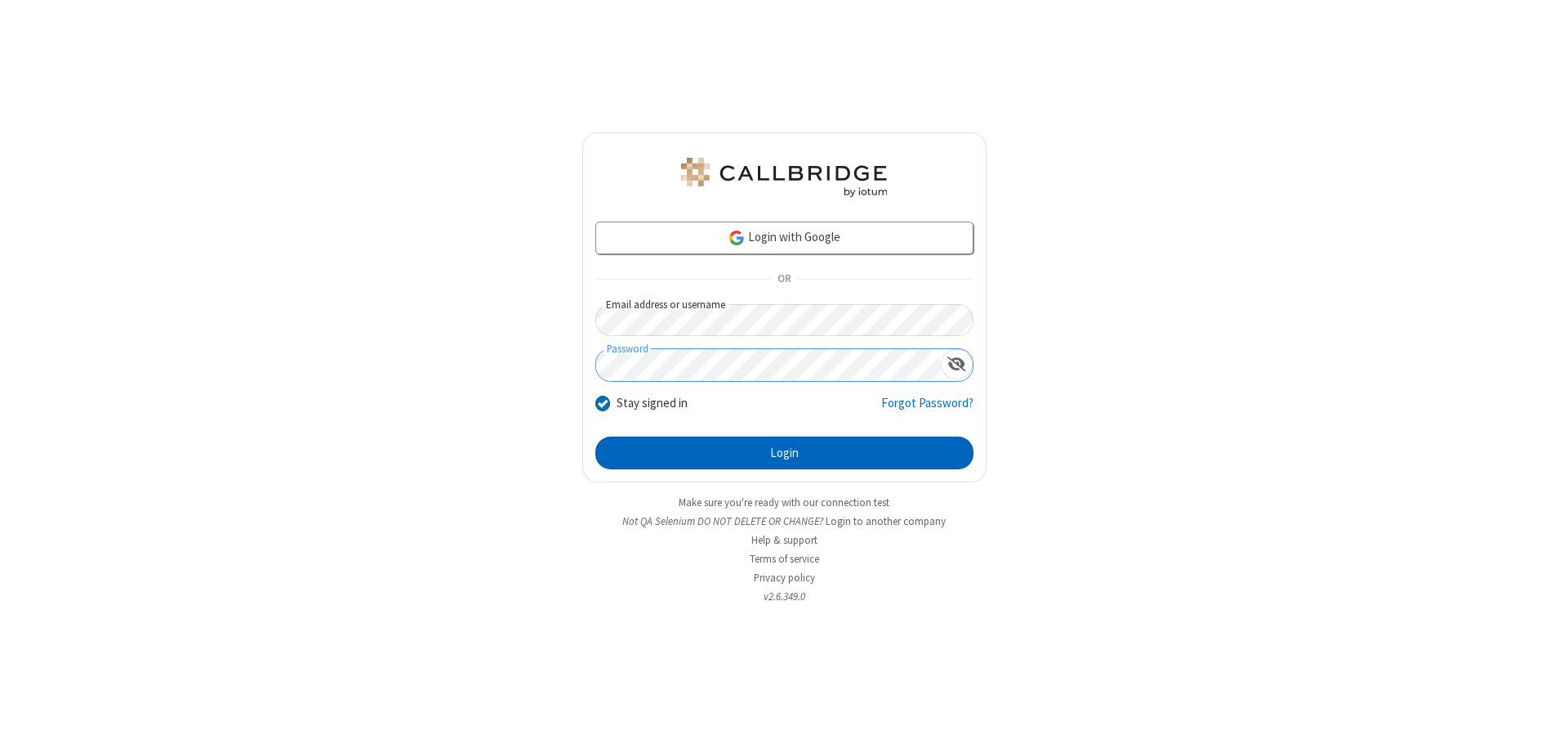
click at [784, 453] on button "Login" at bounding box center [784, 453] width 378 height 33
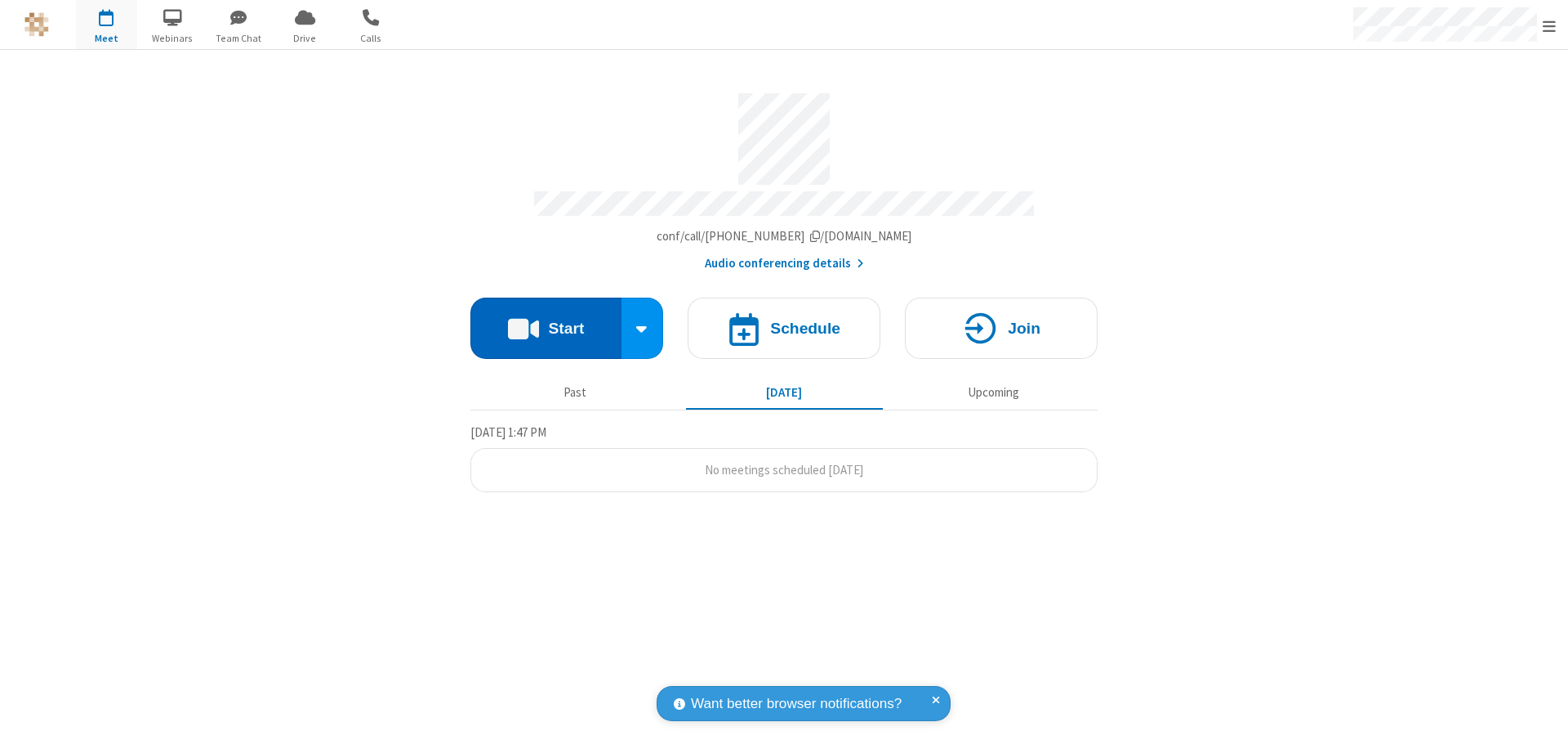
click at [546, 321] on button "Start" at bounding box center [546, 327] width 151 height 61
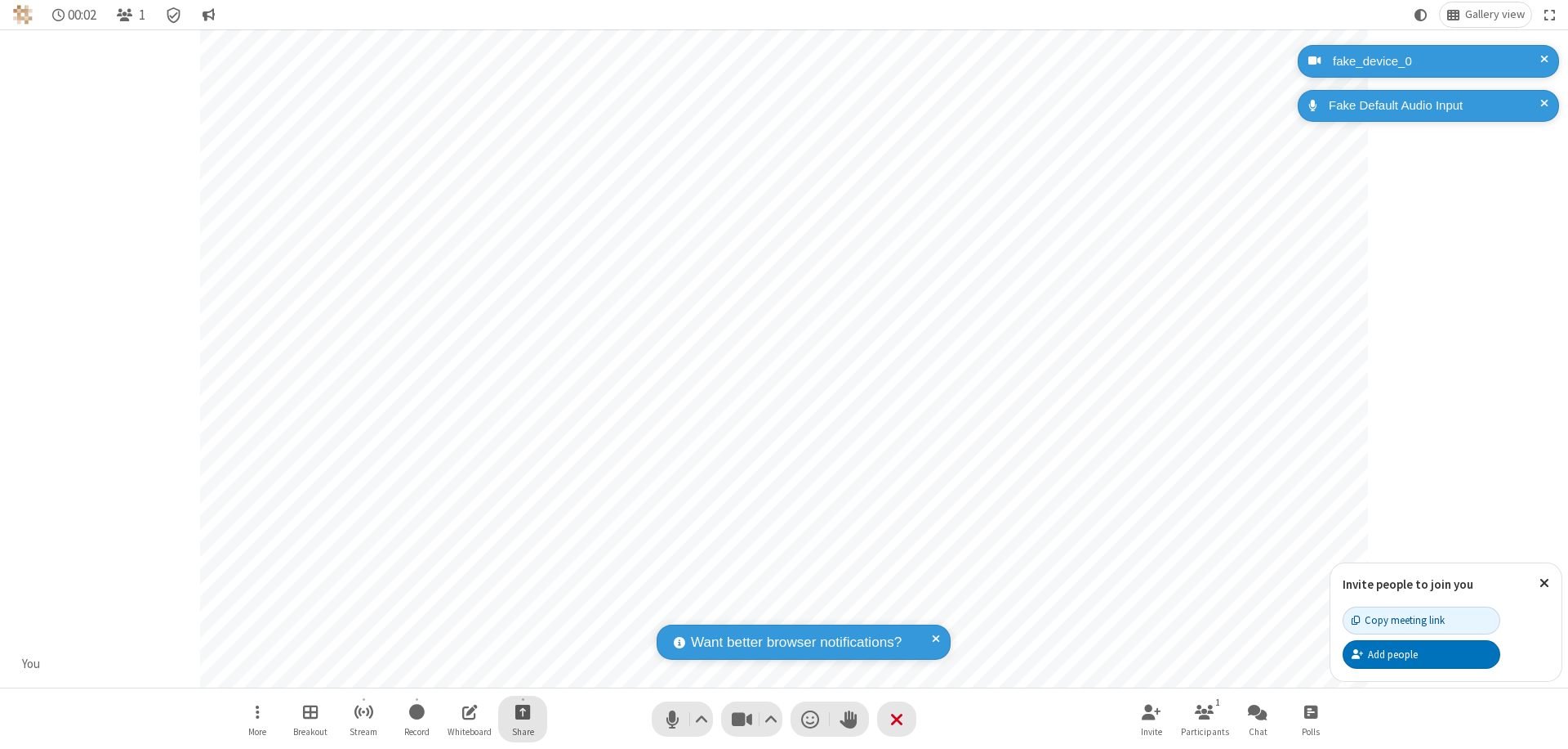
click at [522, 711] on span "Start sharing" at bounding box center [523, 711] width 16 height 20
click at [456, 643] on span "Present files & media" at bounding box center [456, 643] width 19 height 14
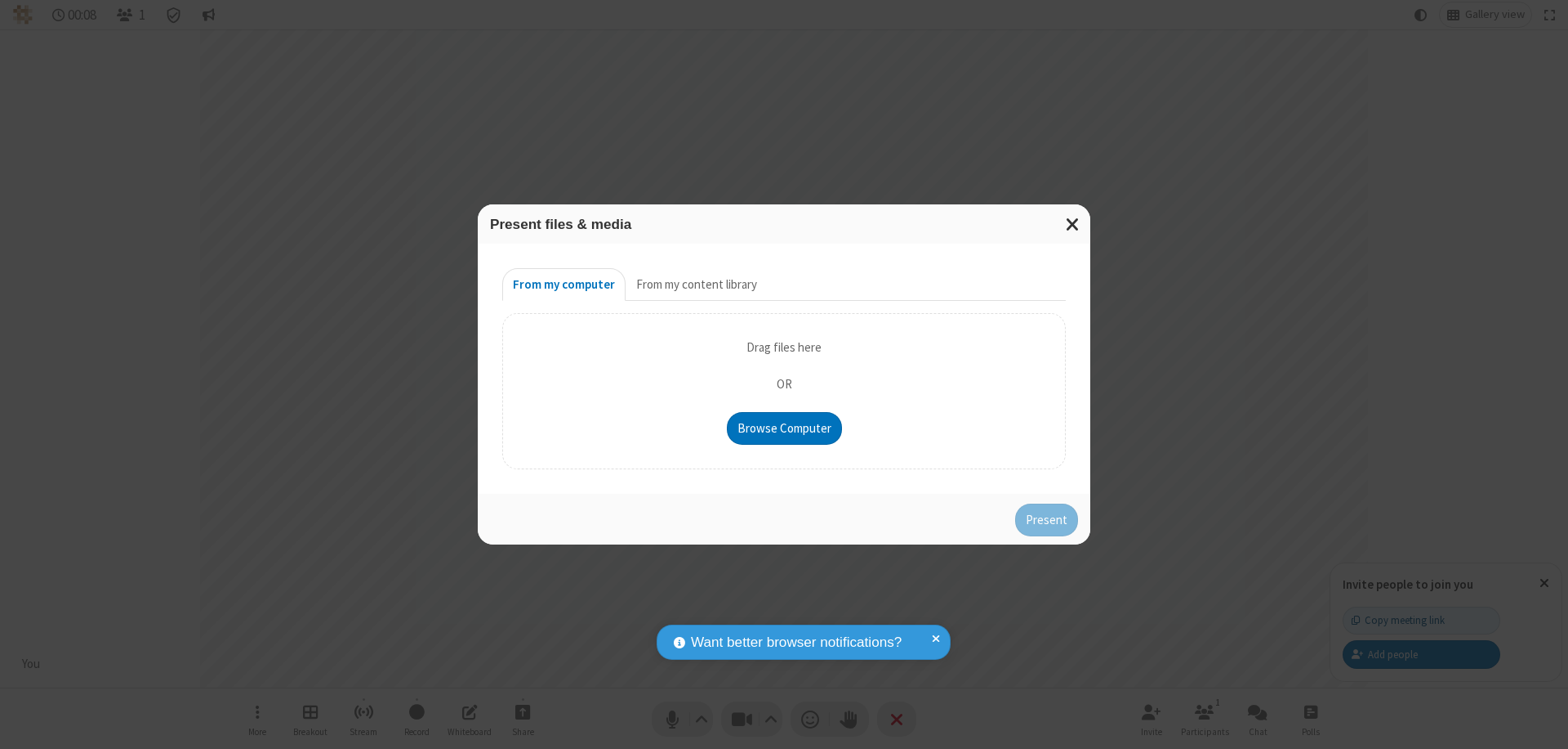
click at [695, 285] on button "From my content library" at bounding box center [697, 284] width 142 height 33
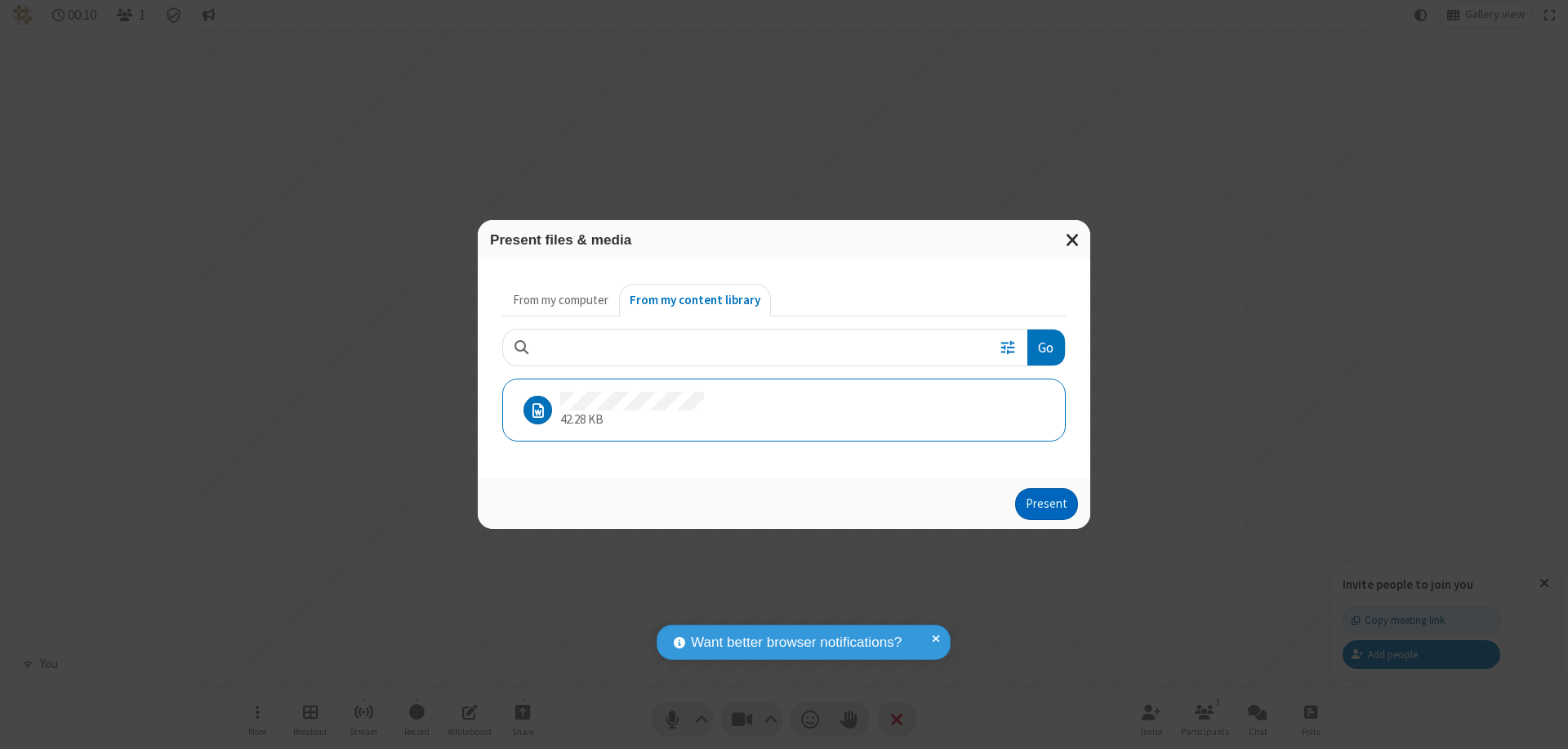
click at [1048, 504] on button "Present" at bounding box center [1046, 504] width 63 height 33
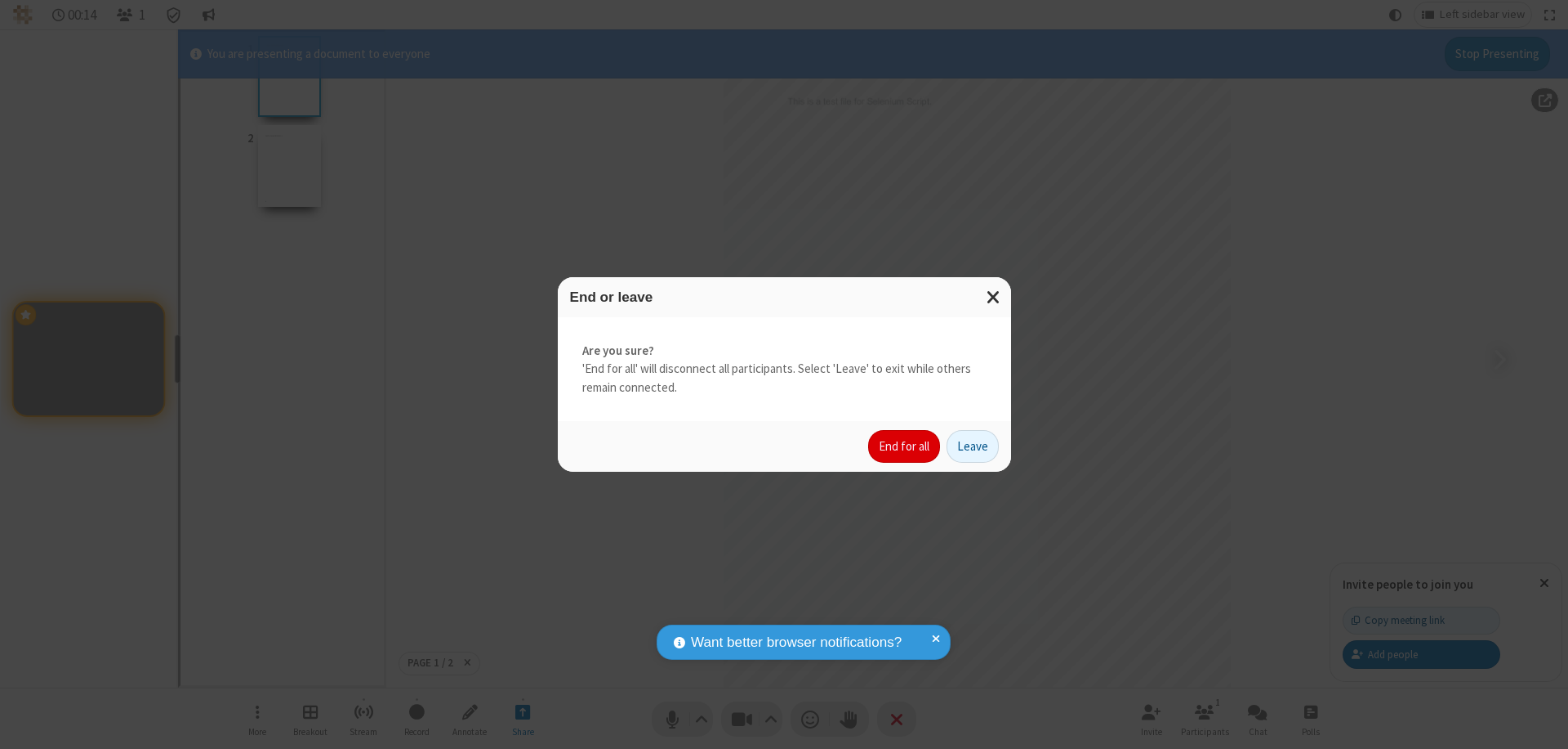
click at [905, 446] on button "End for all" at bounding box center [904, 446] width 72 height 33
